Goal: Transaction & Acquisition: Purchase product/service

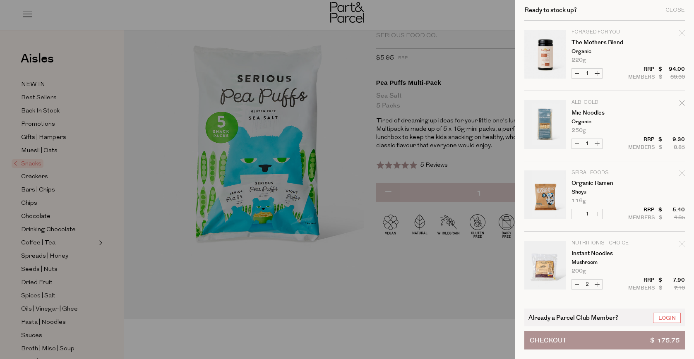
click at [135, 141] on div at bounding box center [347, 179] width 694 height 359
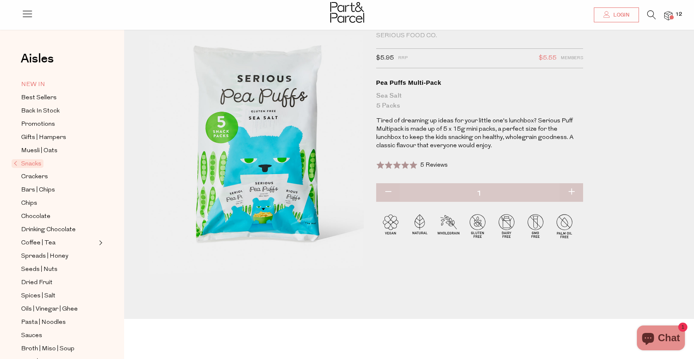
click at [25, 81] on span "NEW IN" at bounding box center [33, 85] width 24 height 10
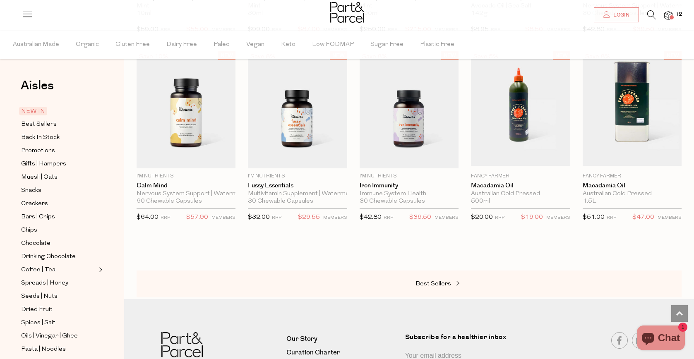
scroll to position [628, 0]
click at [42, 125] on span "Best Sellers" at bounding box center [39, 125] width 36 height 10
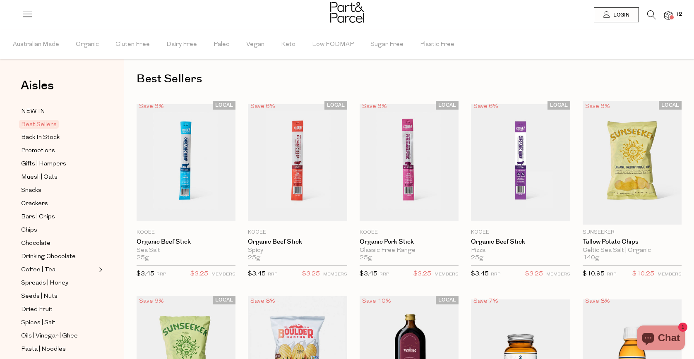
type input "2"
